Goal: Task Accomplishment & Management: Use online tool/utility

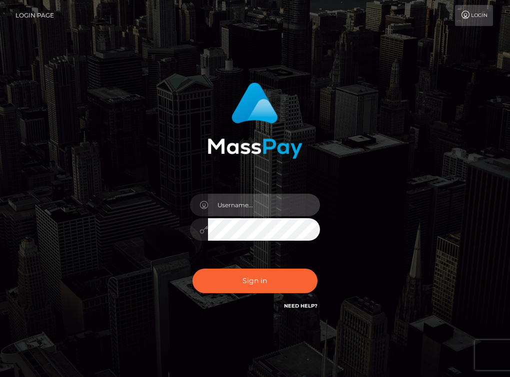
click at [243, 202] on input "text" at bounding box center [264, 205] width 112 height 22
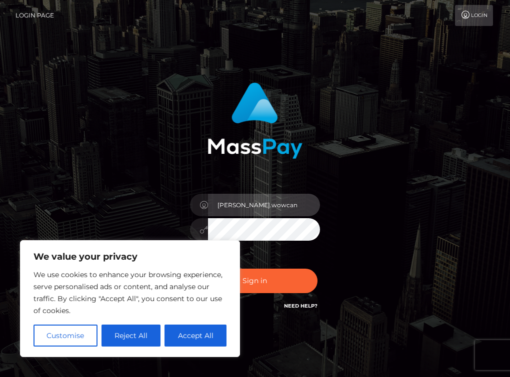
type input "[PERSON_NAME].wowcan"
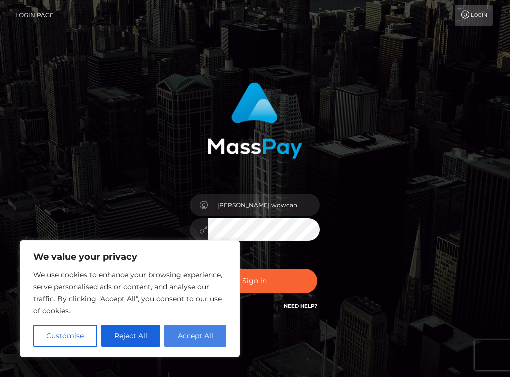
click at [188, 334] on button "Accept All" at bounding box center [195, 336] width 62 height 22
checkbox input "true"
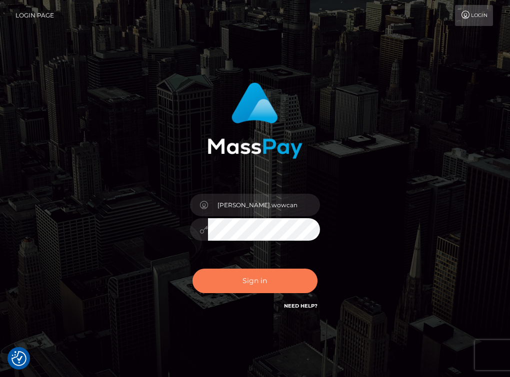
click at [226, 279] on button "Sign in" at bounding box center [254, 281] width 125 height 24
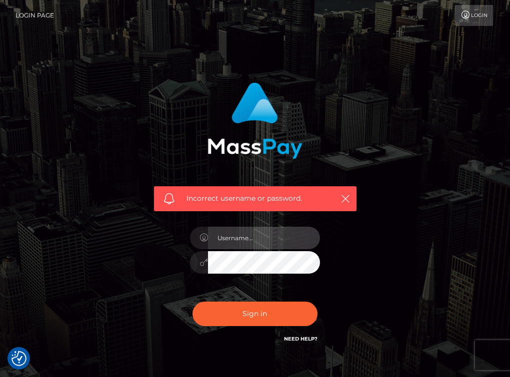
click at [237, 237] on input "text" at bounding box center [264, 238] width 112 height 22
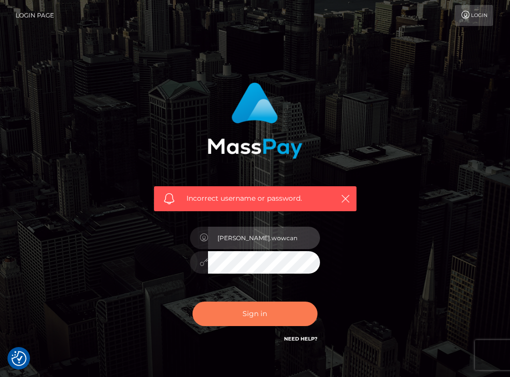
type input "[PERSON_NAME].wowcan"
click at [239, 314] on button "Sign in" at bounding box center [254, 314] width 125 height 24
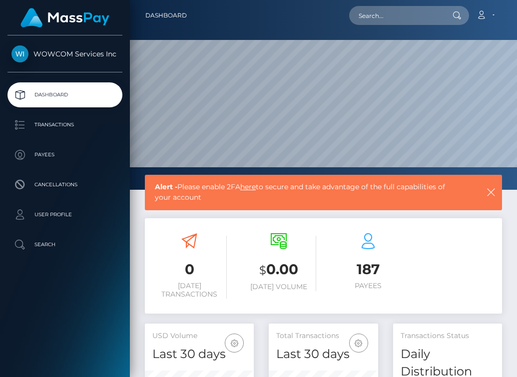
scroll to position [194, 109]
